Goal: Task Accomplishment & Management: Manage account settings

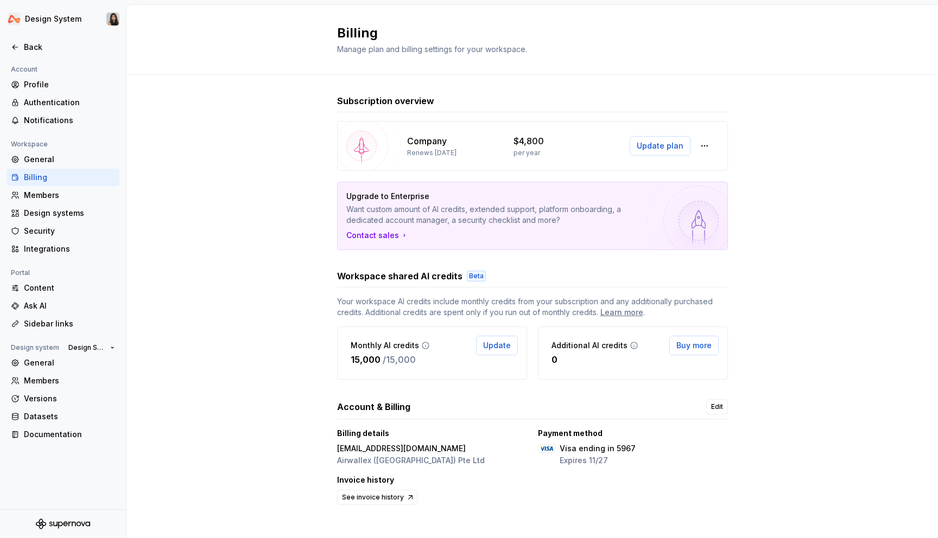
click at [727, 130] on div "Company Renews [DATE] $4,800 per year Update plan" at bounding box center [532, 146] width 391 height 50
click at [654, 152] on button "Update plan" at bounding box center [659, 146] width 61 height 20
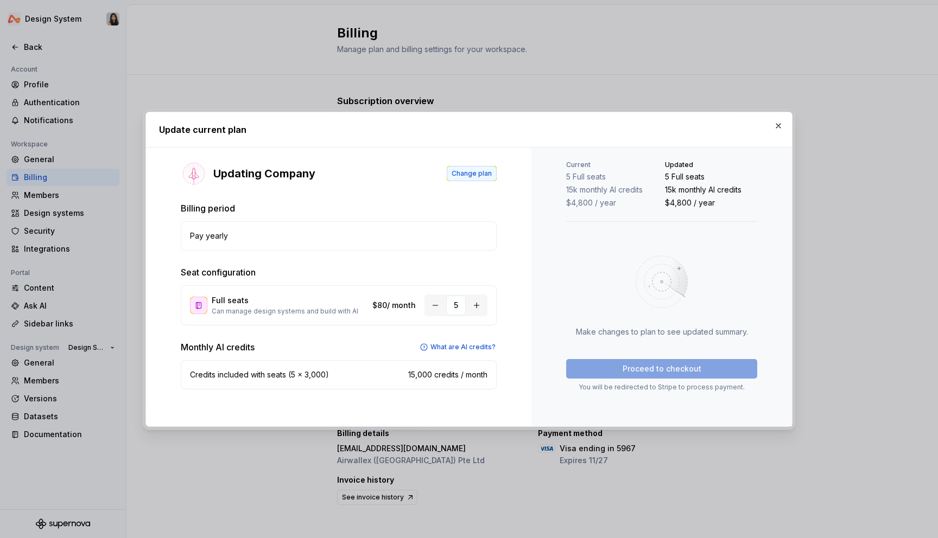
click at [455, 171] on span "Change plan" at bounding box center [471, 173] width 40 height 9
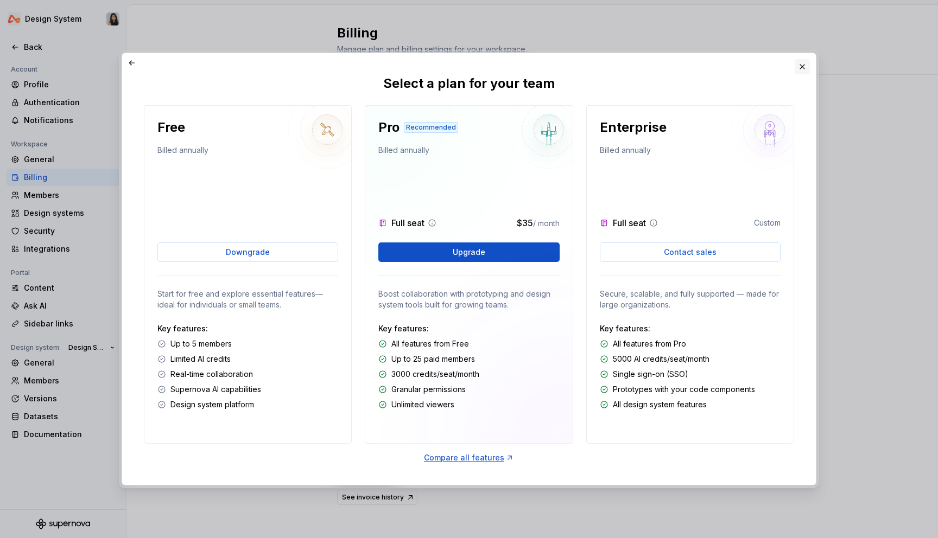
click at [806, 67] on button "button" at bounding box center [801, 66] width 15 height 15
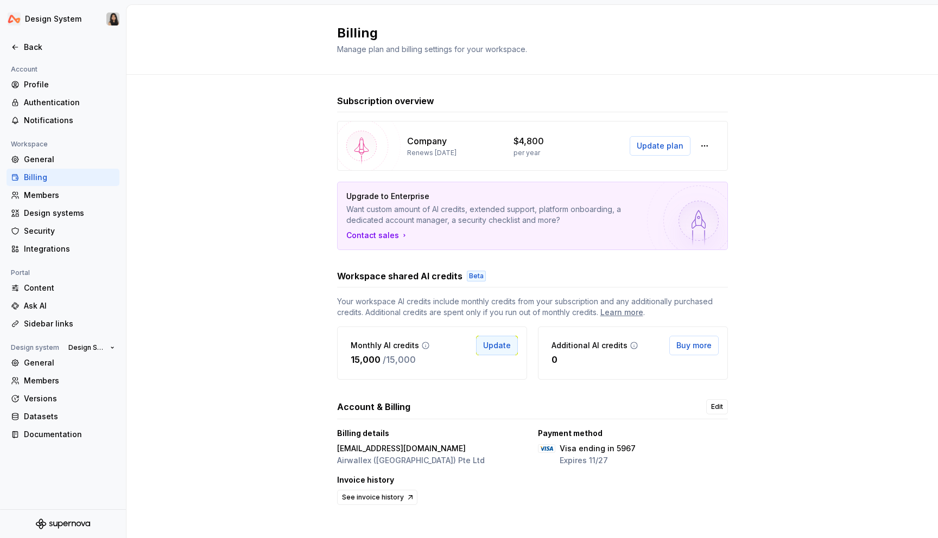
click at [487, 341] on span "Update" at bounding box center [497, 345] width 28 height 11
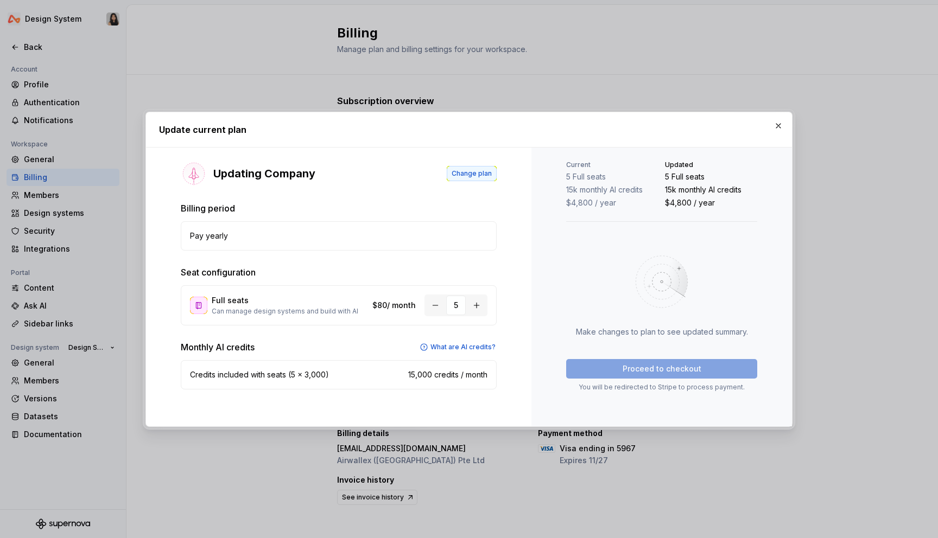
click at [461, 174] on span "Change plan" at bounding box center [471, 173] width 40 height 9
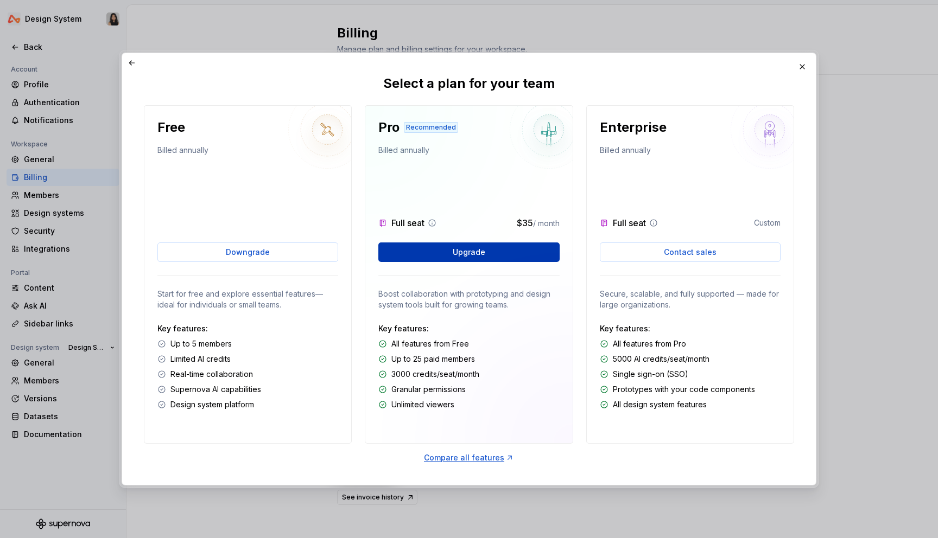
click at [484, 253] on span "Upgrade" at bounding box center [469, 252] width 33 height 11
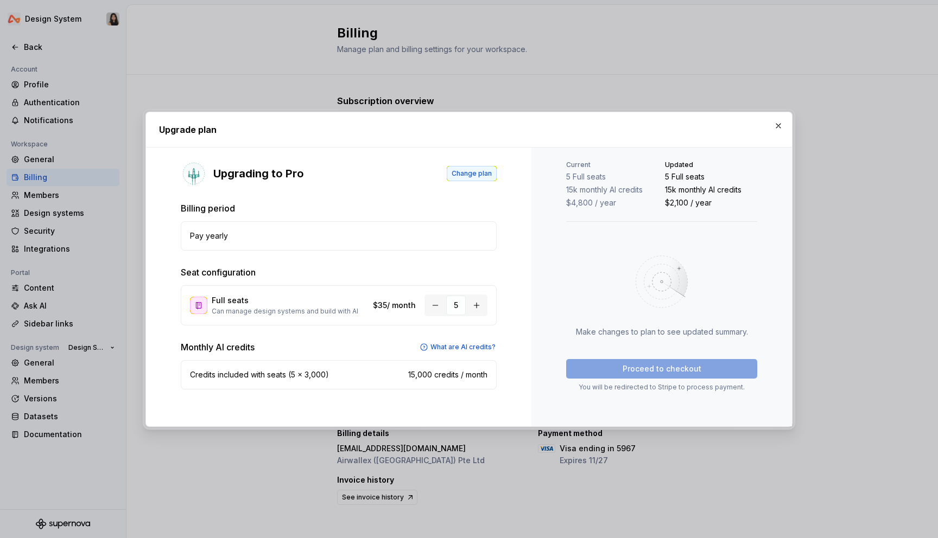
click at [486, 176] on span "Change plan" at bounding box center [471, 173] width 40 height 9
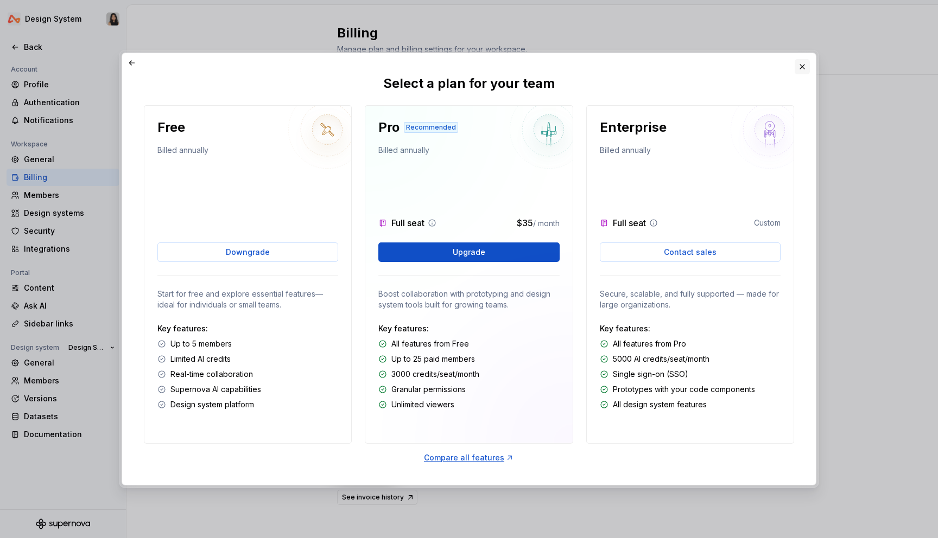
click at [799, 63] on button "button" at bounding box center [801, 66] width 15 height 15
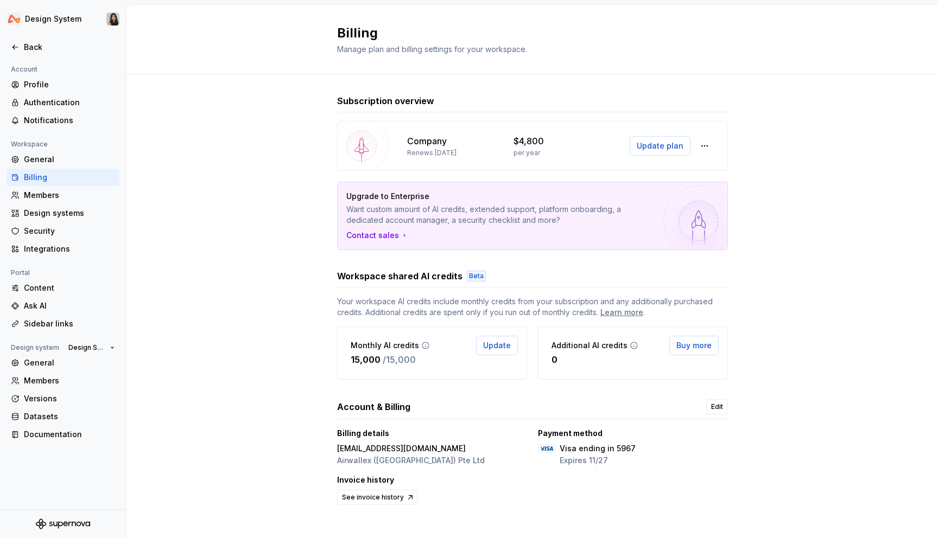
scroll to position [10, 0]
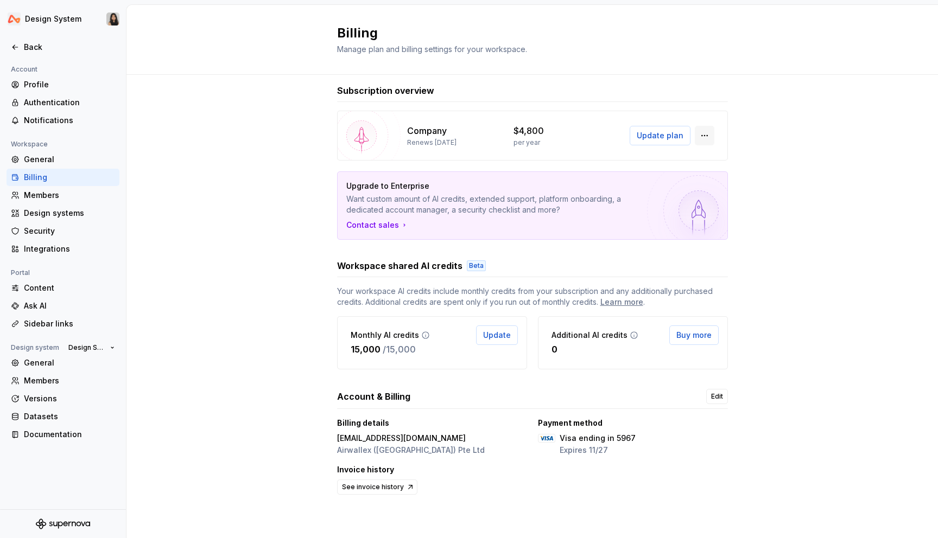
click at [700, 132] on button "button" at bounding box center [705, 136] width 20 height 20
click at [811, 271] on div "Subscription overview Company Renews [DATE] $4,800 per year Update plan Upgrade…" at bounding box center [531, 302] width 811 height 474
